Goal: Navigation & Orientation: Find specific page/section

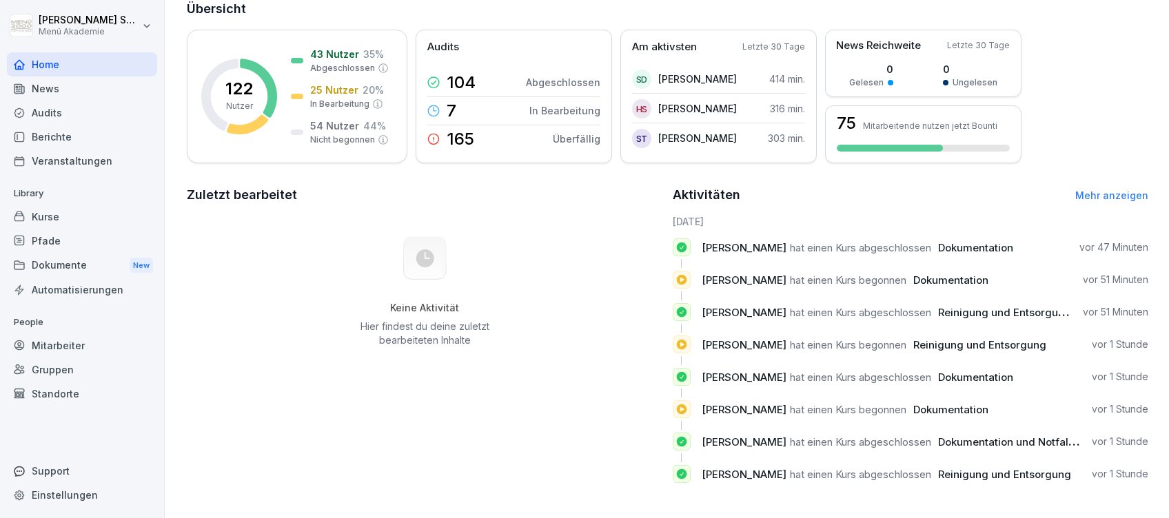
scroll to position [106, 0]
click at [1093, 189] on link "Mehr anzeigen" at bounding box center [1111, 195] width 73 height 12
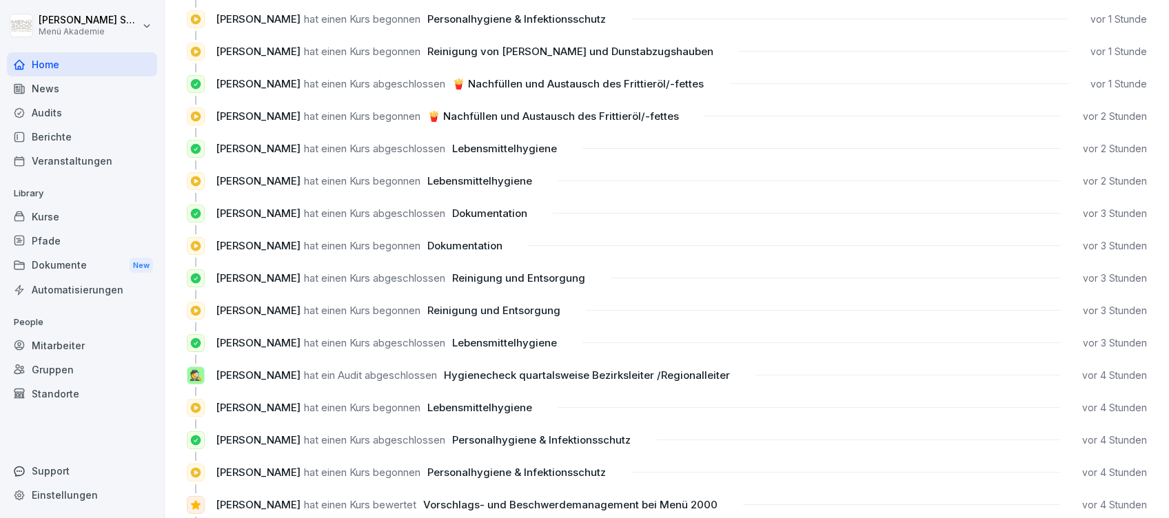
scroll to position [643, 0]
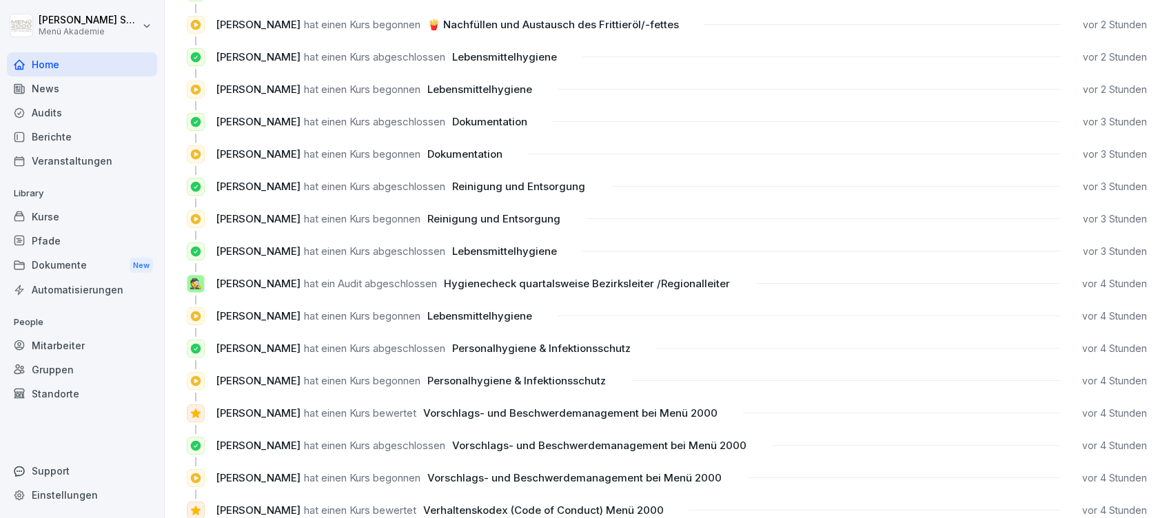
click at [196, 283] on p "🕵️" at bounding box center [195, 284] width 13 height 16
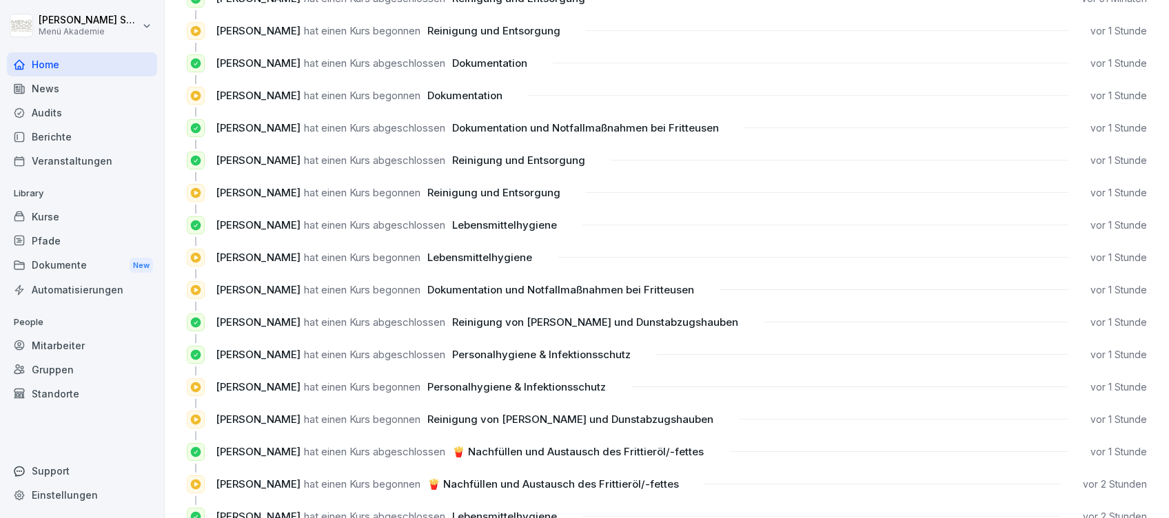
scroll to position [0, 0]
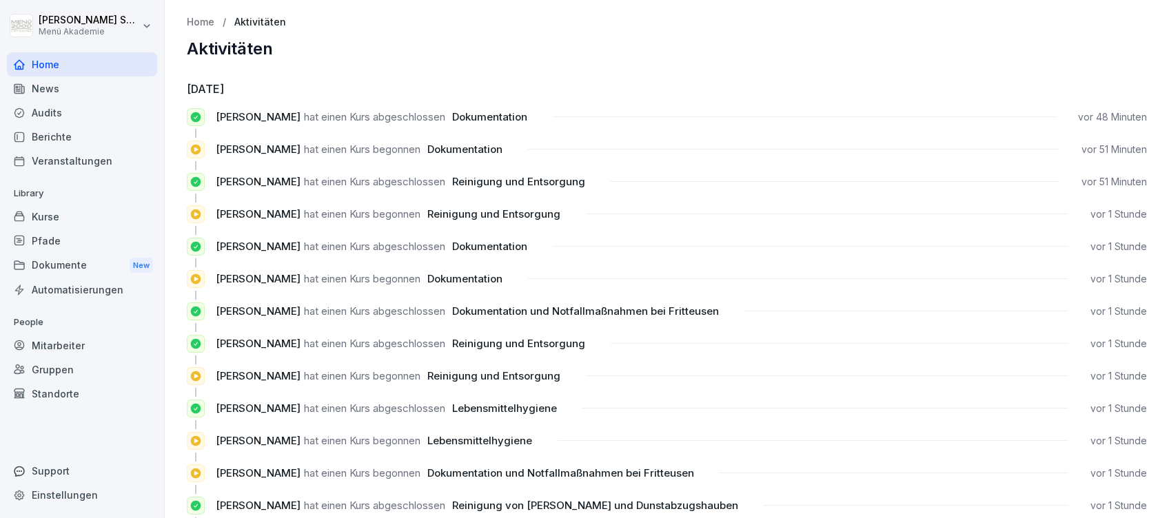
click at [41, 61] on div "Home" at bounding box center [82, 64] width 150 height 24
